Goal: Transaction & Acquisition: Purchase product/service

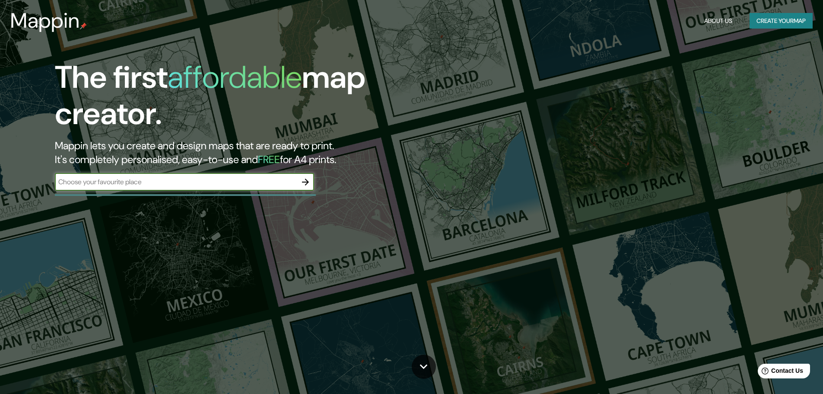
click at [78, 182] on input "text" at bounding box center [176, 182] width 242 height 10
type input "[GEOGRAPHIC_DATA]"
click at [303, 182] on icon "button" at bounding box center [305, 181] width 7 height 7
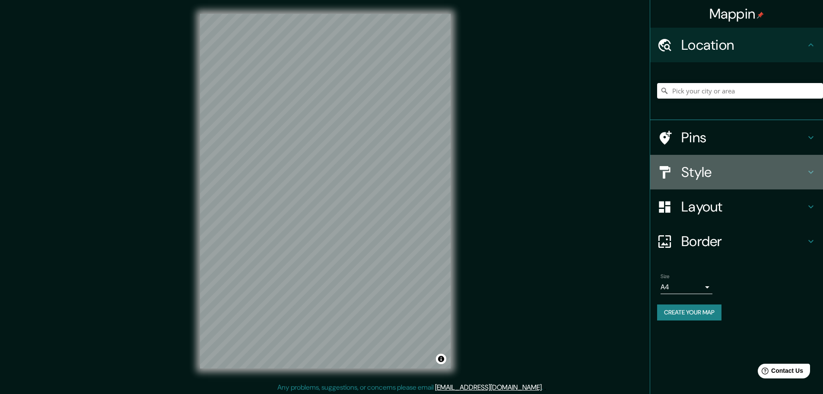
click at [735, 169] on h4 "Style" at bounding box center [744, 171] width 124 height 17
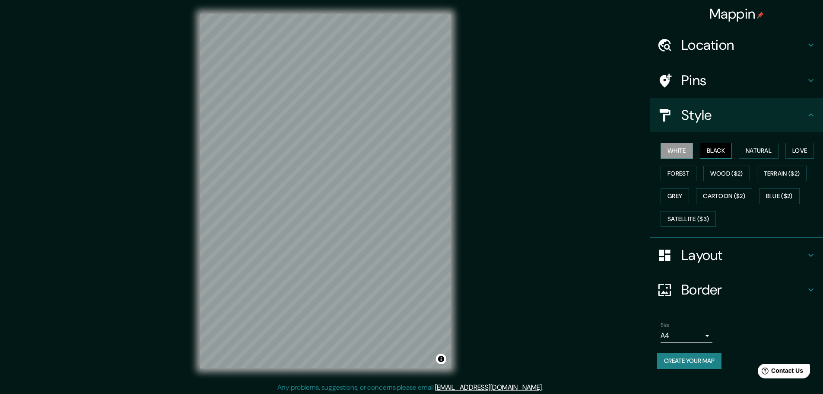
click at [715, 152] on button "Black" at bounding box center [716, 151] width 32 height 16
click at [693, 150] on button "White" at bounding box center [677, 151] width 32 height 16
click at [774, 153] on button "Natural" at bounding box center [759, 151] width 40 height 16
click at [800, 148] on button "Love" at bounding box center [800, 151] width 29 height 16
click at [777, 148] on button "Natural" at bounding box center [759, 151] width 40 height 16
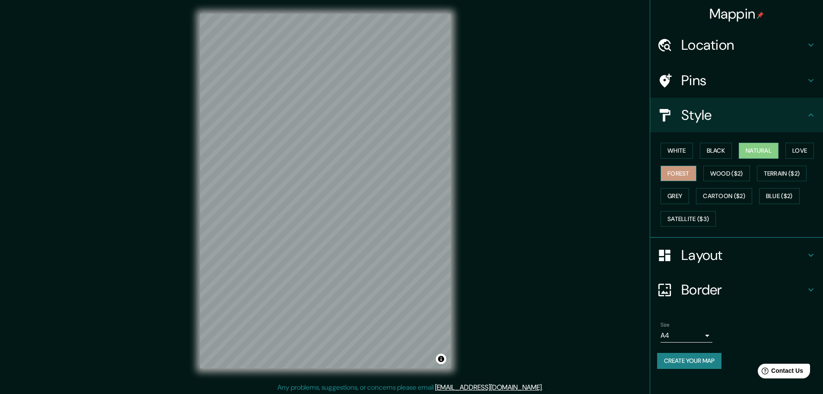
click at [669, 172] on button "Forest" at bounding box center [679, 174] width 36 height 16
click at [720, 175] on button "Wood ($2)" at bounding box center [727, 174] width 47 height 16
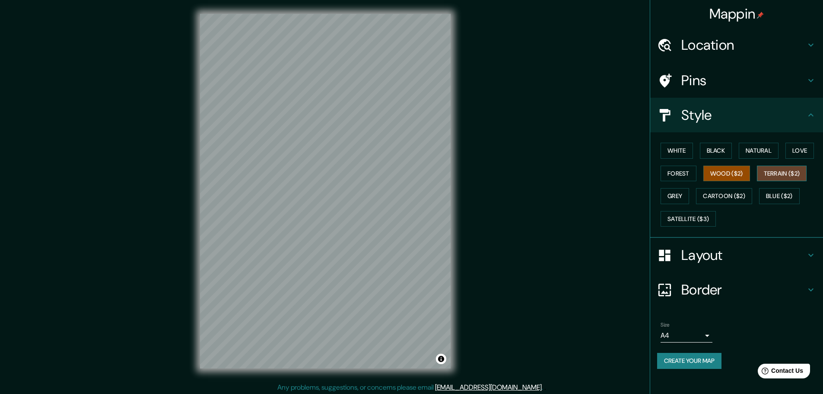
click at [775, 173] on button "Terrain ($2)" at bounding box center [782, 174] width 50 height 16
click at [684, 196] on button "Grey" at bounding box center [675, 196] width 29 height 16
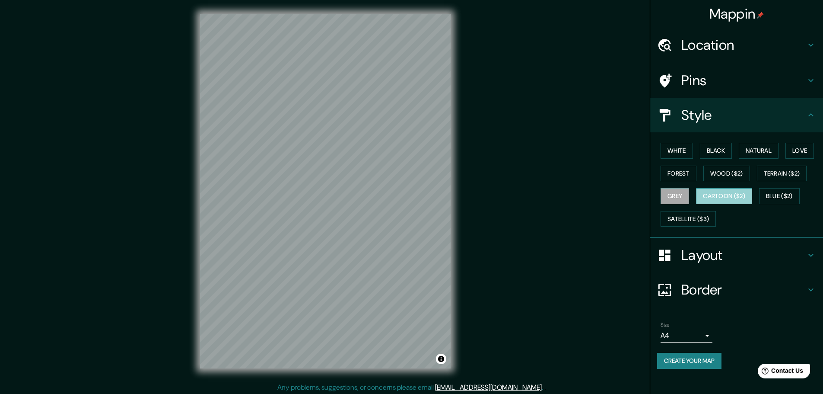
click at [735, 191] on button "Cartoon ($2)" at bounding box center [724, 196] width 56 height 16
click at [786, 193] on button "Blue ($2)" at bounding box center [779, 196] width 41 height 16
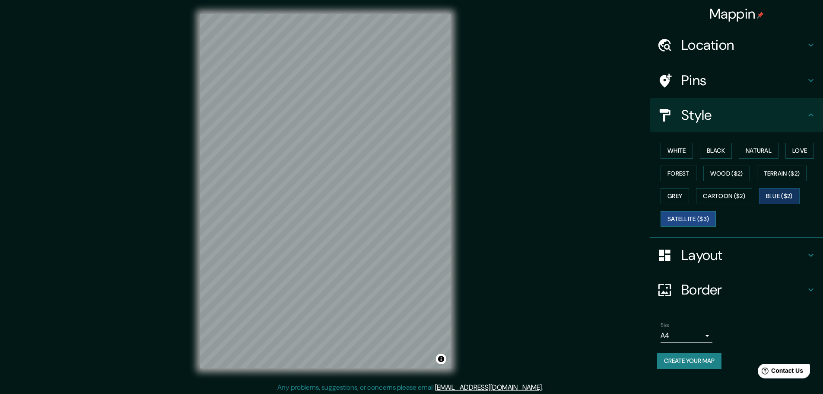
click at [693, 220] on button "Satellite ($3)" at bounding box center [688, 219] width 55 height 16
click at [745, 147] on button "Natural" at bounding box center [759, 151] width 40 height 16
click at [744, 255] on h4 "Layout" at bounding box center [744, 254] width 124 height 17
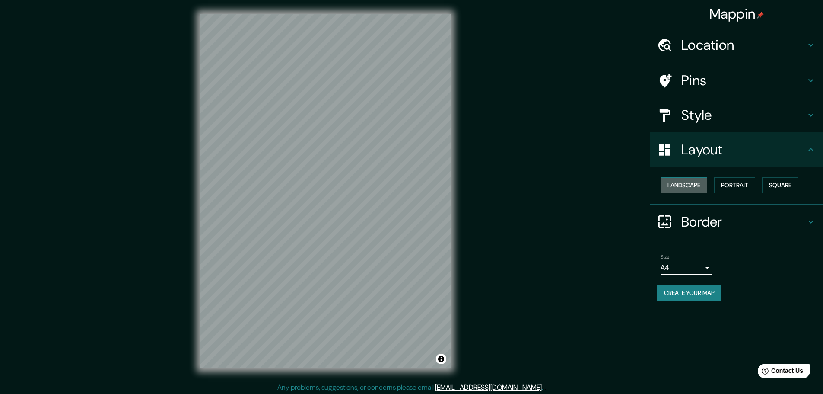
click at [696, 184] on button "Landscape" at bounding box center [684, 185] width 47 height 16
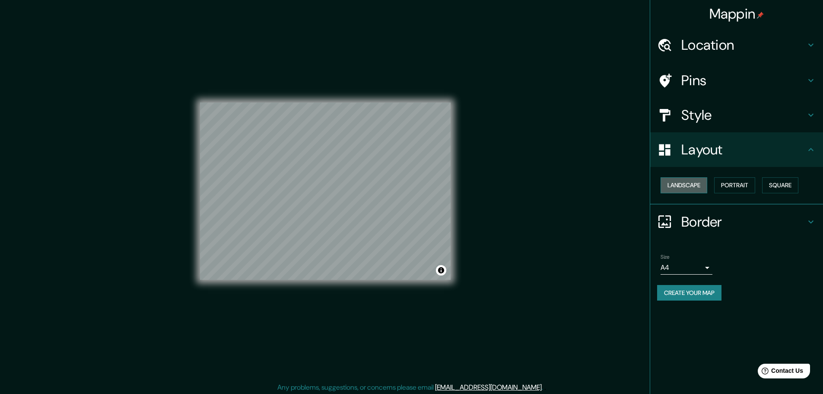
click at [697, 184] on button "Landscape" at bounding box center [684, 185] width 47 height 16
click at [737, 185] on button "Portrait" at bounding box center [734, 185] width 41 height 16
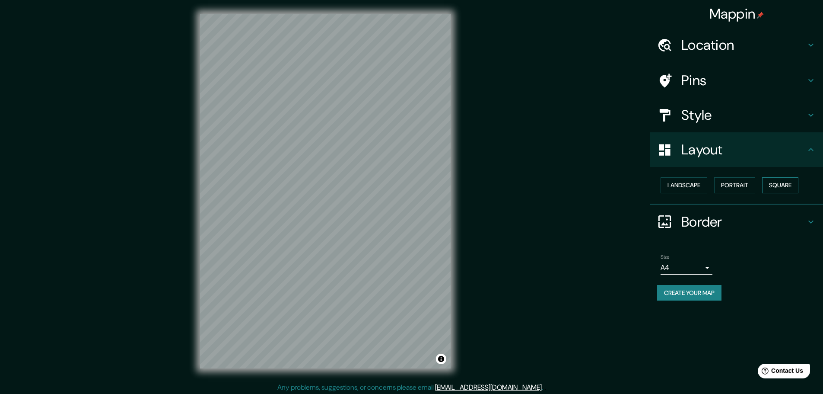
click at [781, 183] on button "Square" at bounding box center [780, 185] width 36 height 16
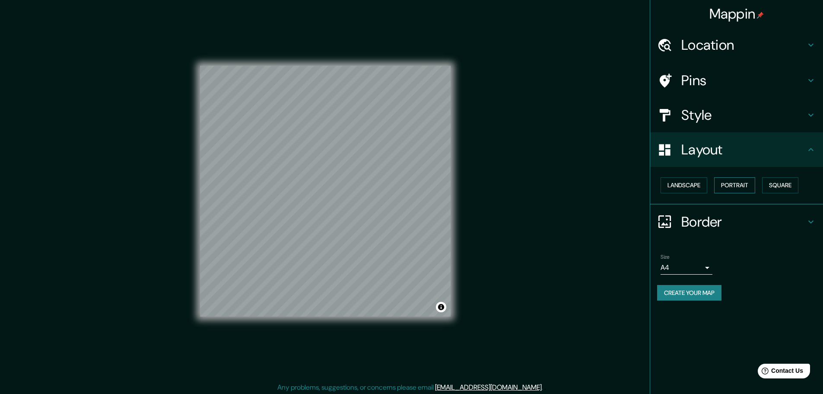
click at [731, 182] on button "Portrait" at bounding box center [734, 185] width 41 height 16
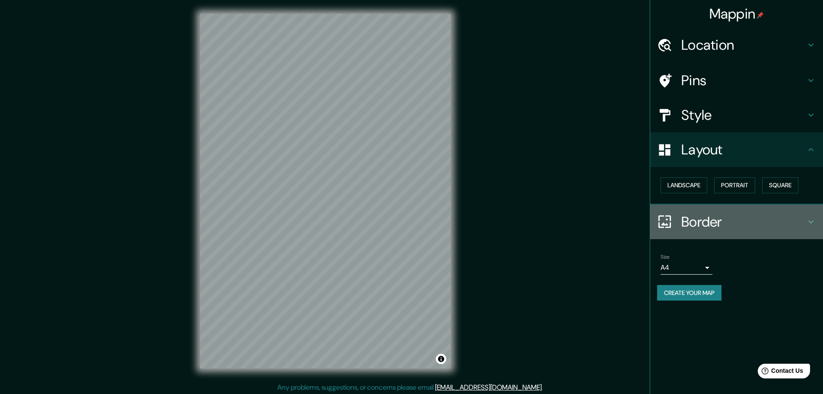
click at [731, 222] on h4 "Border" at bounding box center [744, 221] width 124 height 17
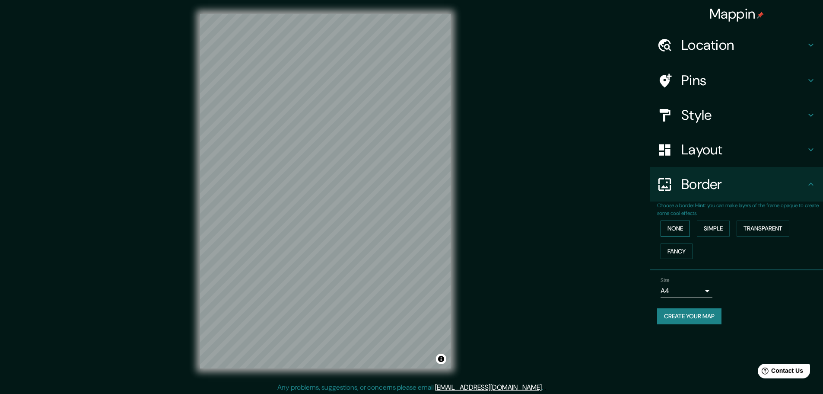
click at [680, 225] on button "None" at bounding box center [675, 228] width 29 height 16
click at [716, 227] on button "Simple" at bounding box center [713, 228] width 33 height 16
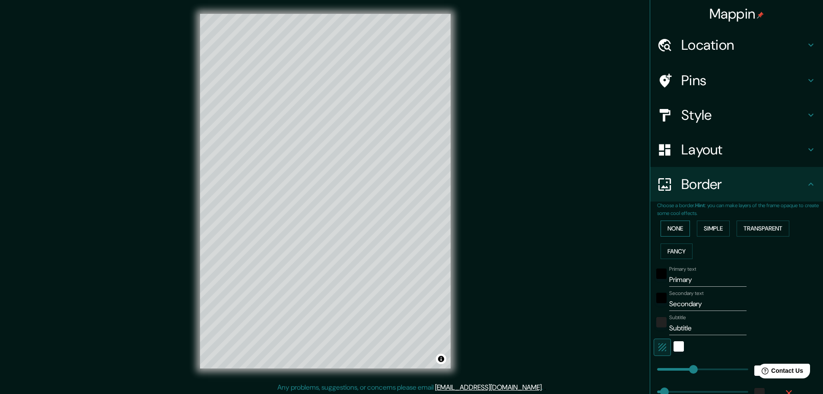
click at [661, 229] on button "None" at bounding box center [675, 228] width 29 height 16
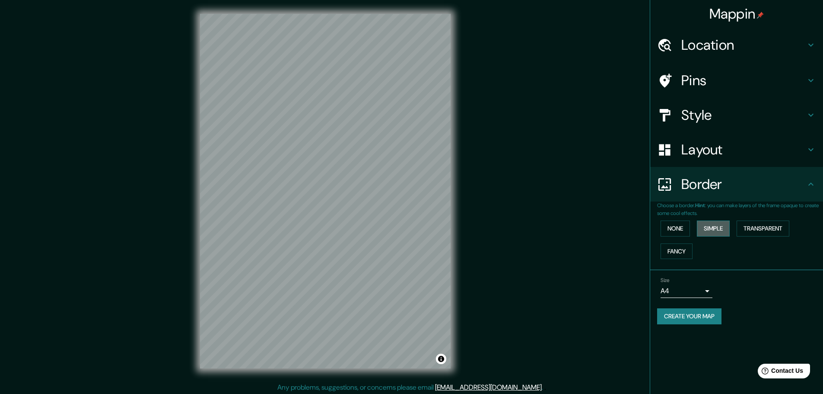
click at [729, 228] on button "Simple" at bounding box center [713, 228] width 33 height 16
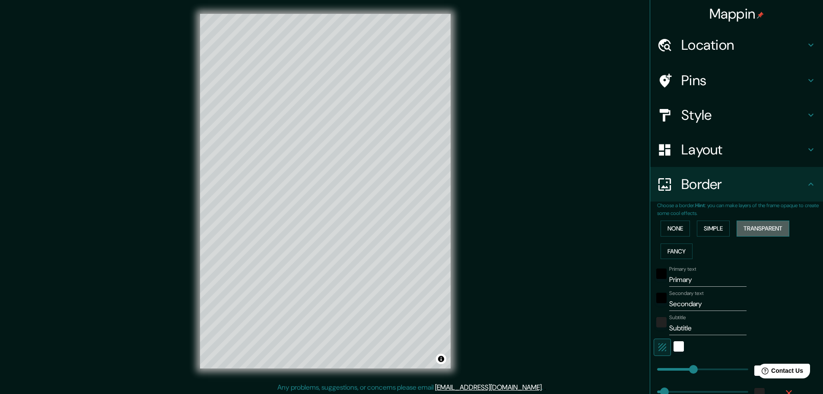
click at [764, 223] on button "Transparent" at bounding box center [763, 228] width 53 height 16
click at [682, 251] on button "Fancy" at bounding box center [677, 251] width 32 height 16
click at [676, 226] on button "None" at bounding box center [675, 228] width 29 height 16
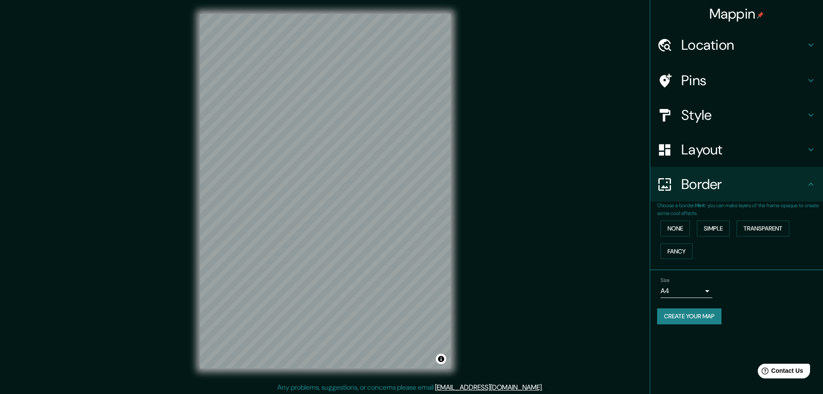
click at [723, 50] on h4 "Location" at bounding box center [744, 44] width 124 height 17
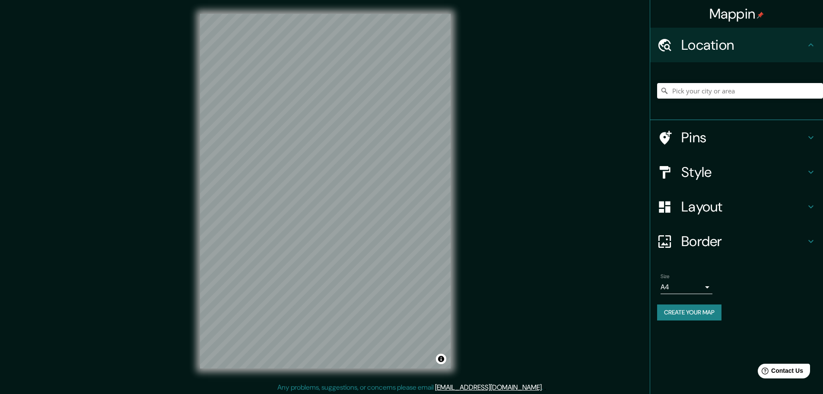
click at [729, 139] on h4 "Pins" at bounding box center [744, 137] width 124 height 17
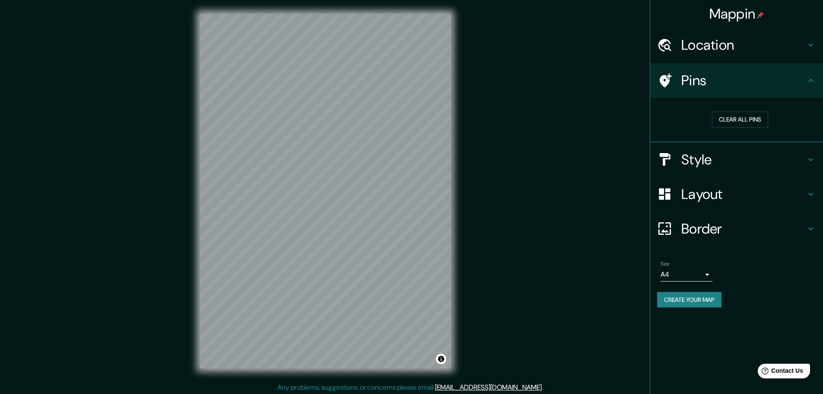
click at [734, 156] on h4 "Style" at bounding box center [744, 159] width 124 height 17
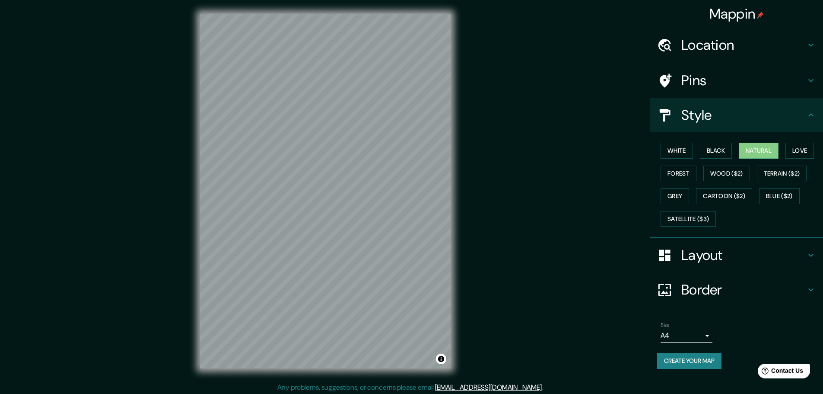
click at [738, 264] on div "Layout" at bounding box center [736, 255] width 173 height 35
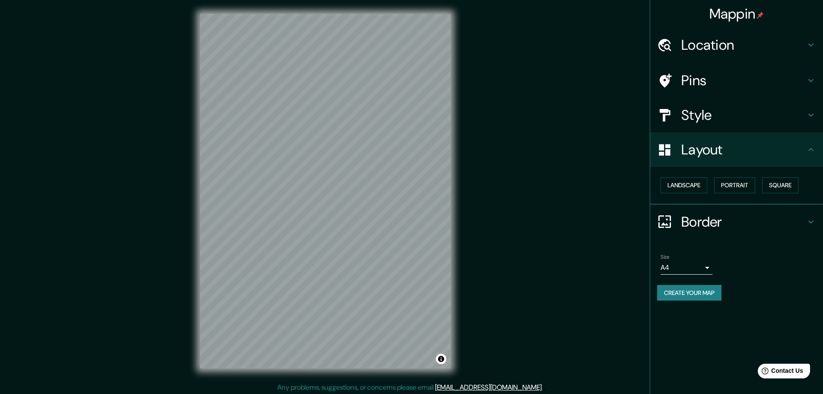
click at [733, 215] on h4 "Border" at bounding box center [744, 221] width 124 height 17
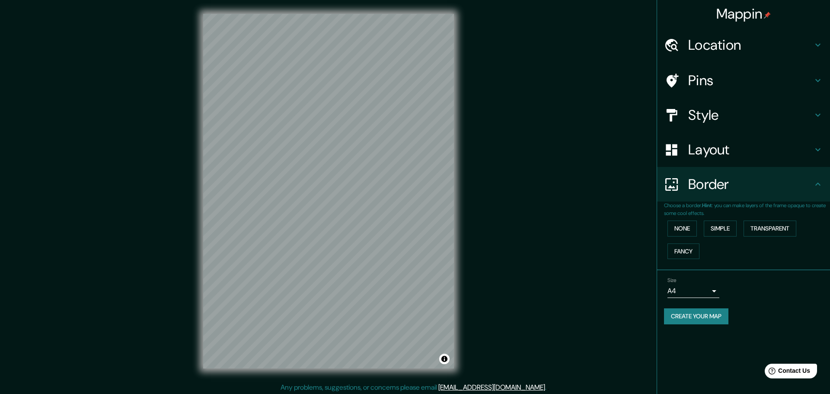
click at [701, 289] on body "Mappin Location Pins Style Layout Border Choose a border. Hint : you can make l…" at bounding box center [415, 197] width 830 height 394
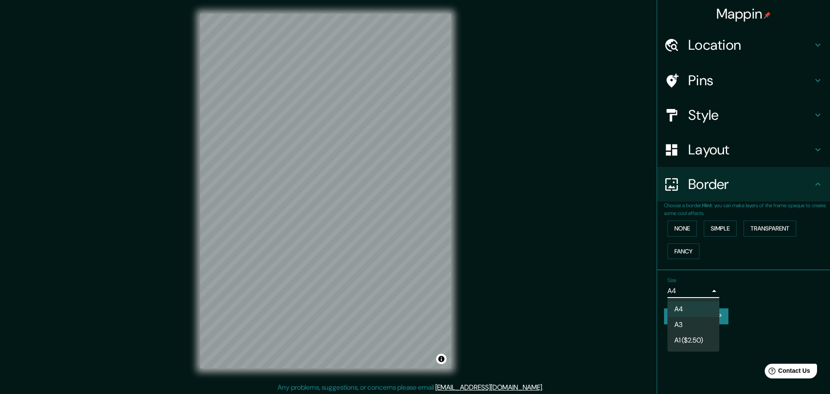
click at [696, 328] on li "A3" at bounding box center [693, 325] width 52 height 16
type input "a4"
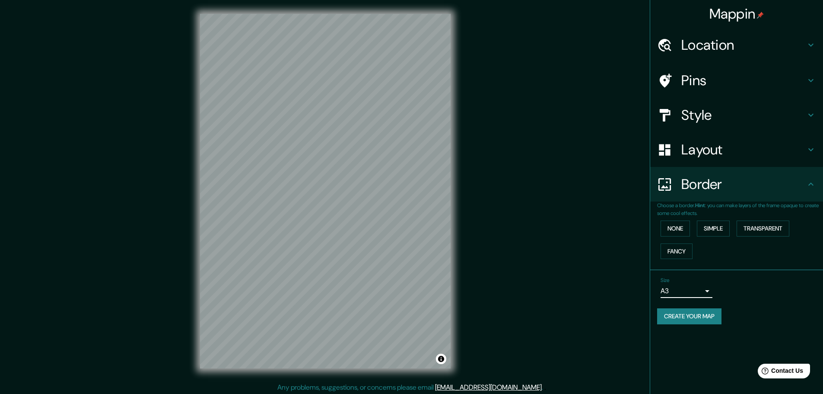
click at [512, 315] on div "Mappin Location Pins Style Layout Border Choose a border. Hint : you can make l…" at bounding box center [411, 198] width 823 height 396
